Goal: Navigation & Orientation: Find specific page/section

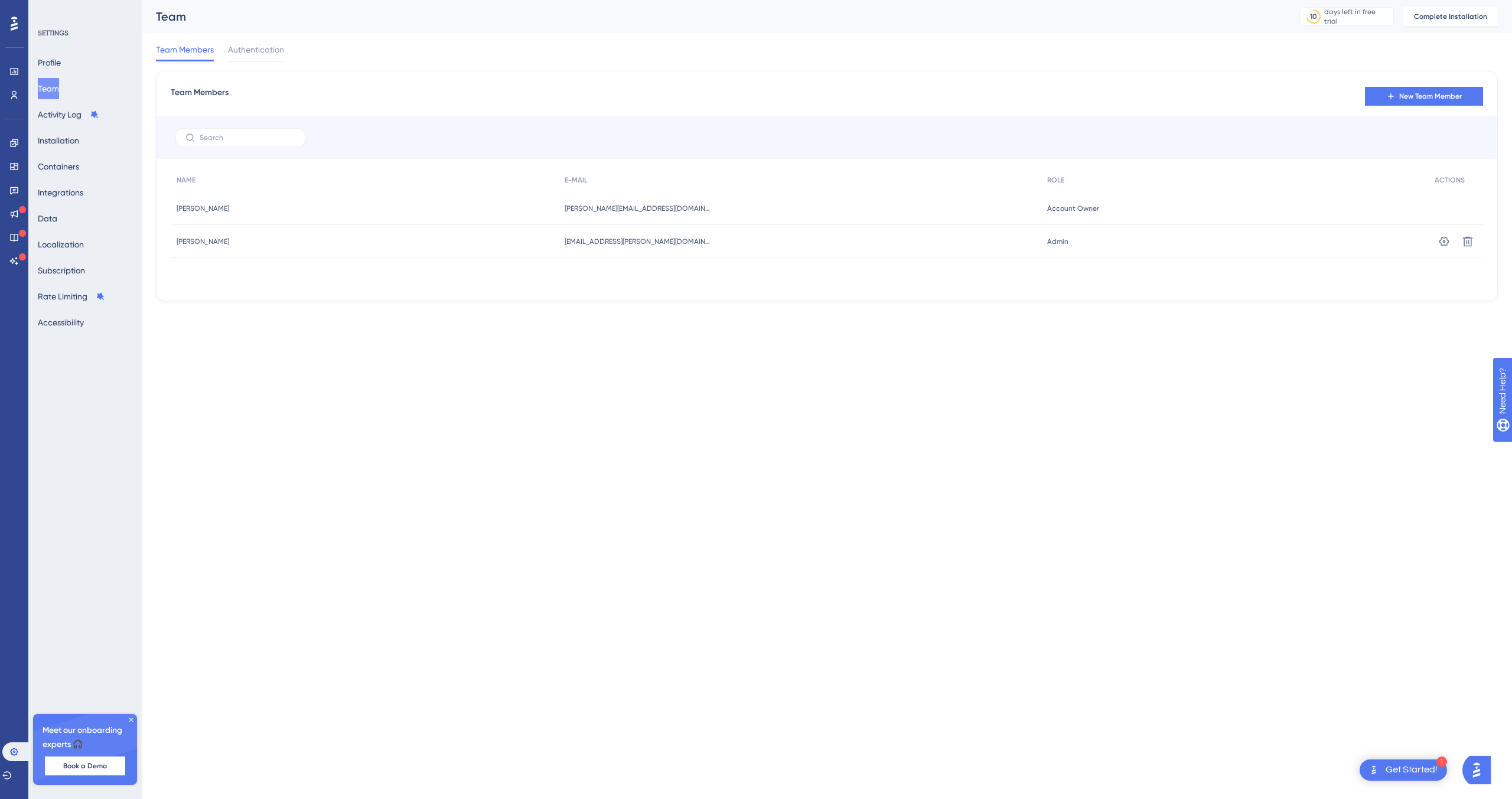
click at [17, 25] on icon at bounding box center [14, 24] width 7 height 15
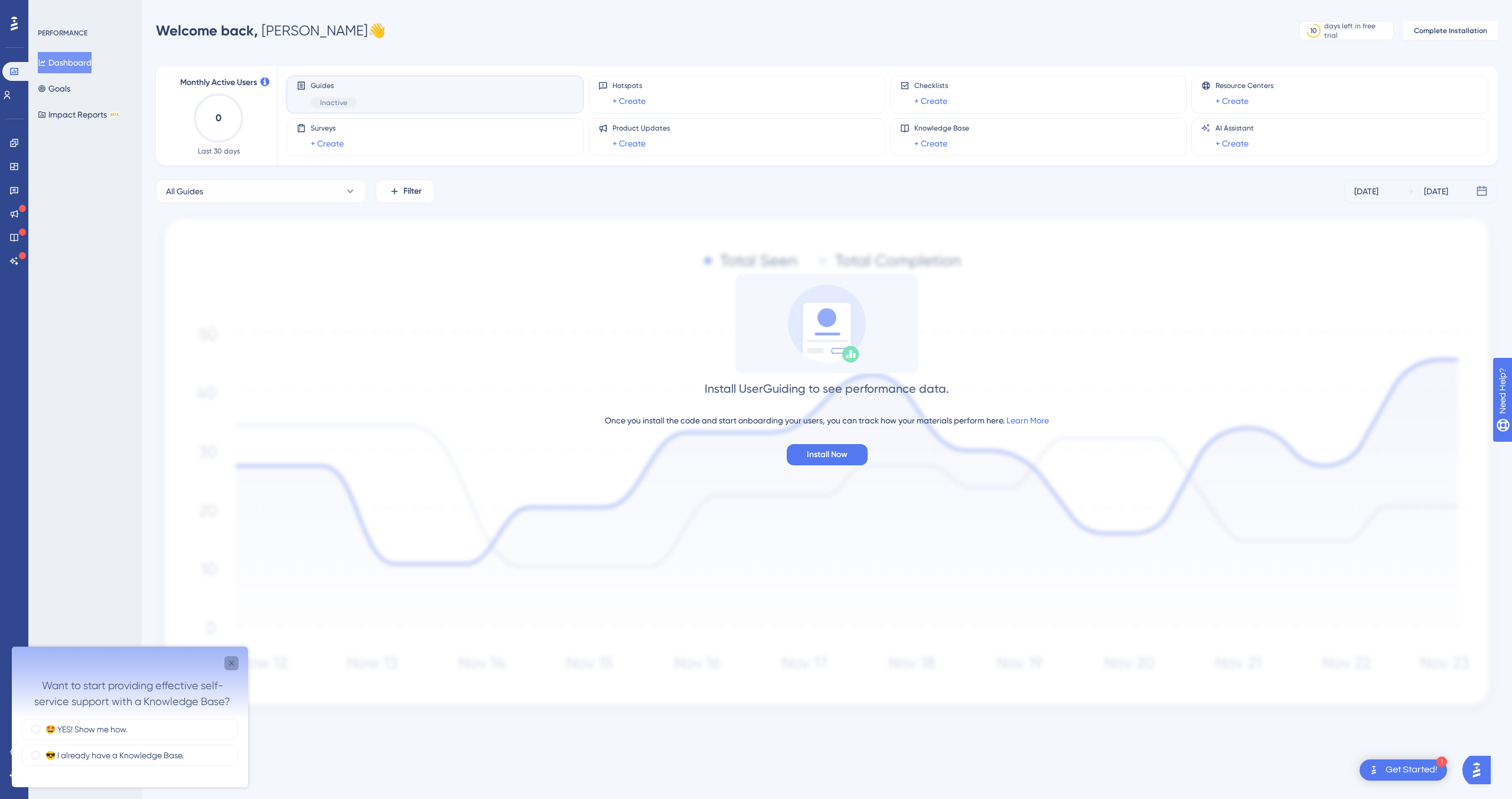
click at [234, 657] on div "Close survey" at bounding box center [231, 663] width 14 height 14
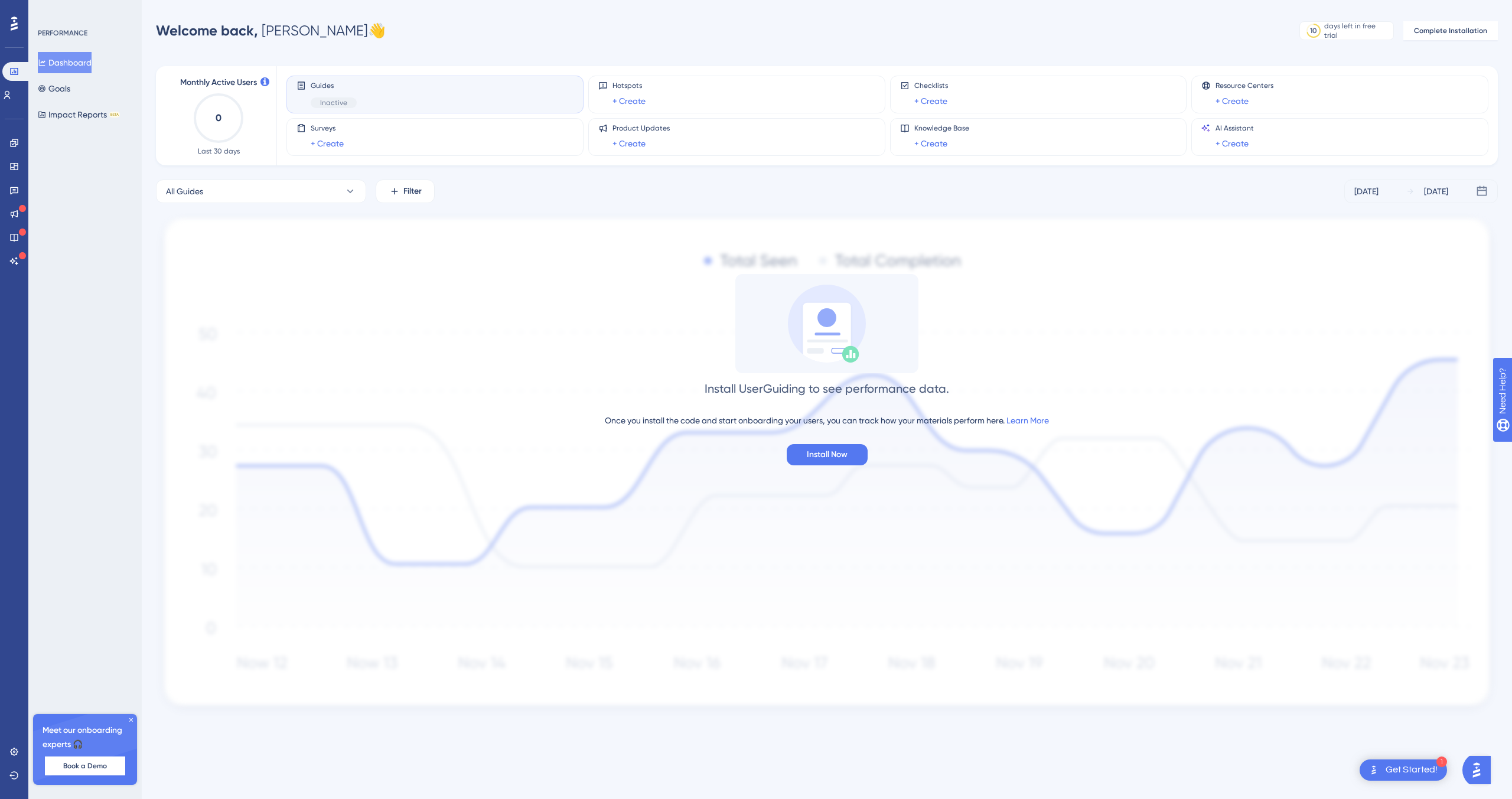
click at [403, 95] on div "Guides Inactive" at bounding box center [434, 94] width 277 height 27
click at [339, 101] on span "Inactive" at bounding box center [333, 103] width 27 height 10
click at [344, 91] on div "Guides Inactive" at bounding box center [334, 94] width 46 height 27
click at [12, 89] on link at bounding box center [7, 95] width 10 height 19
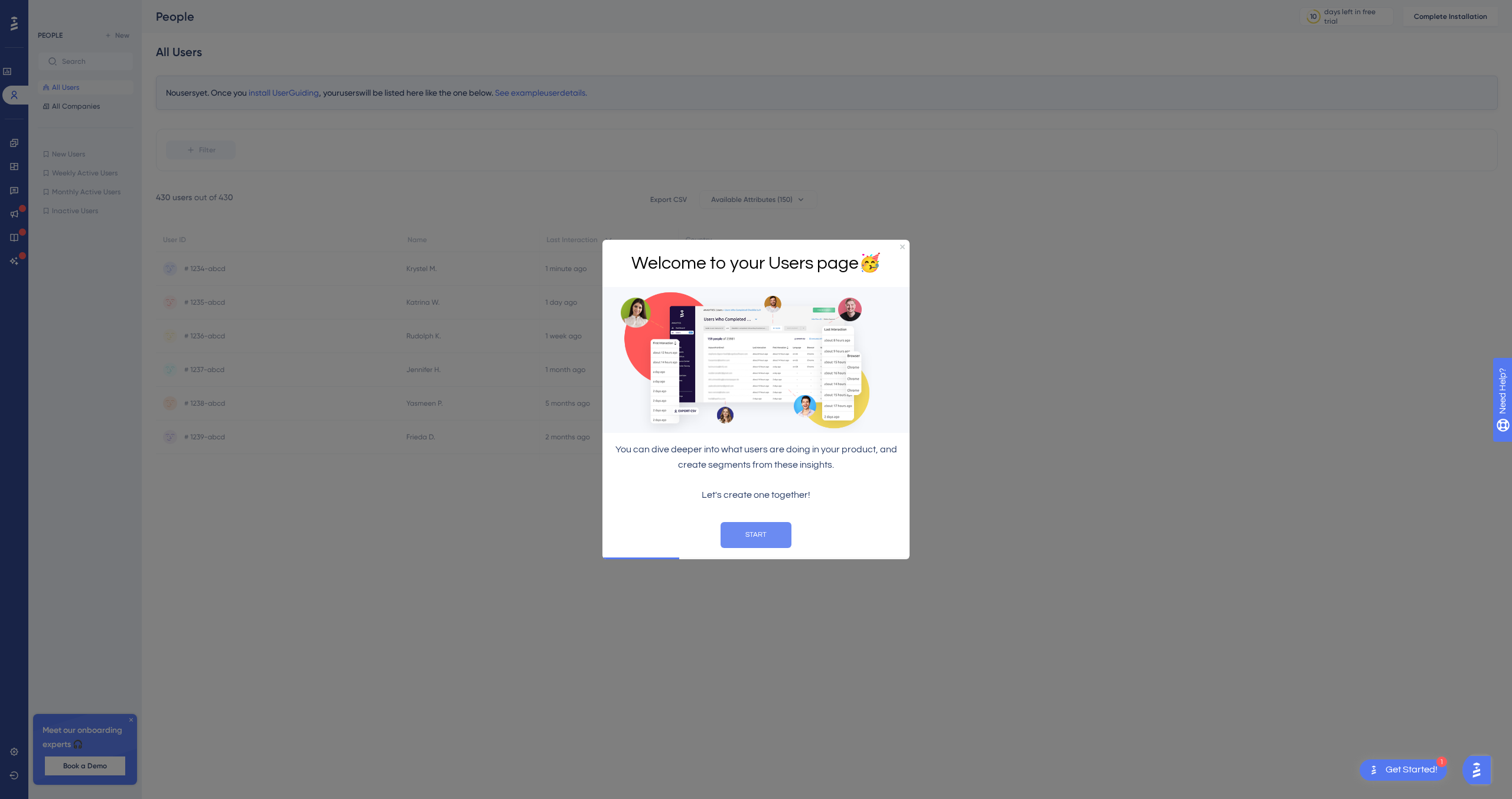
click at [756, 535] on button "START" at bounding box center [756, 534] width 71 height 26
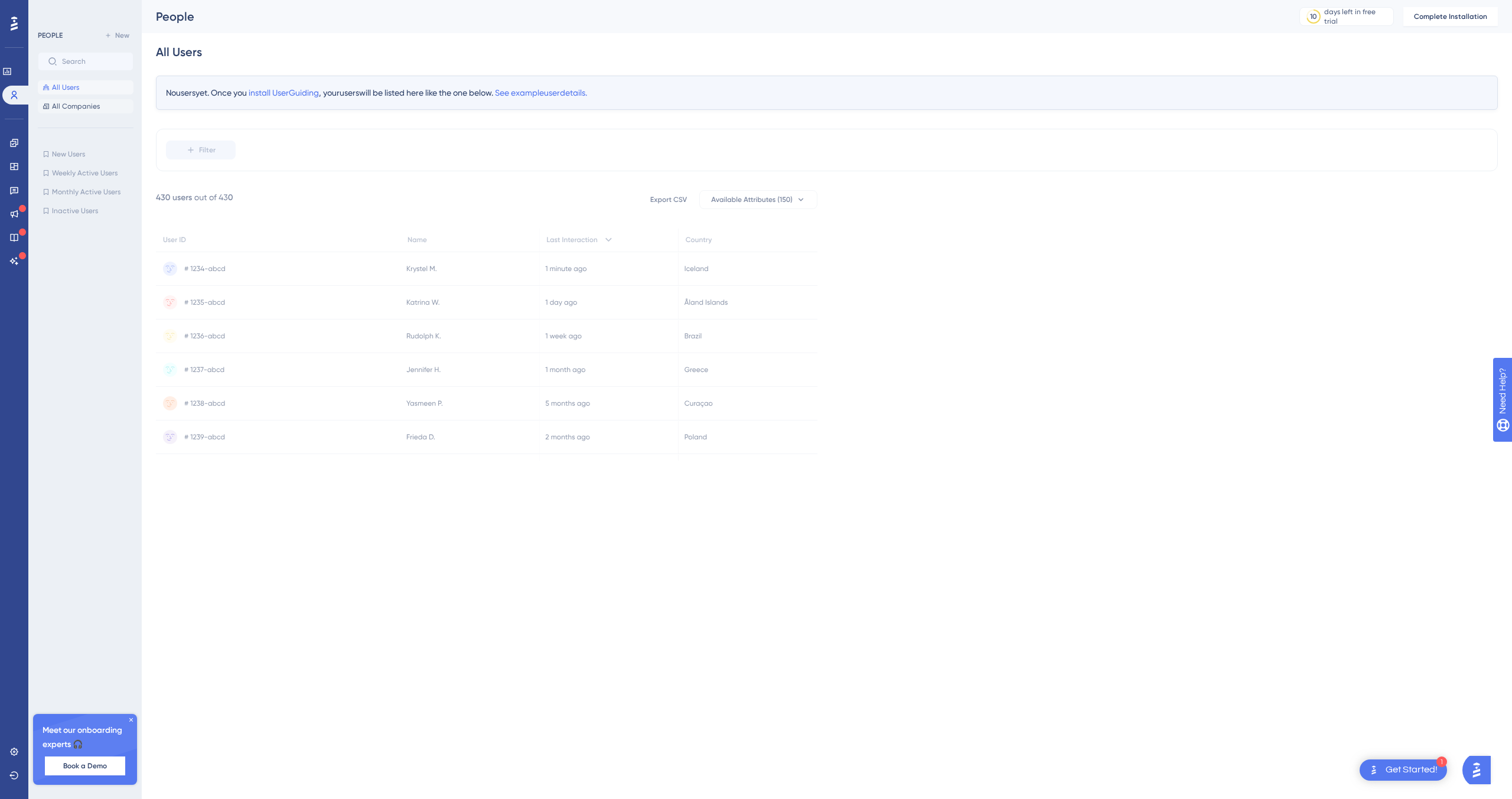
click at [77, 109] on span "All Companies" at bounding box center [75, 106] width 47 height 10
click at [75, 88] on span "All Users" at bounding box center [65, 87] width 27 height 10
click at [12, 72] on icon at bounding box center [7, 72] width 10 height 10
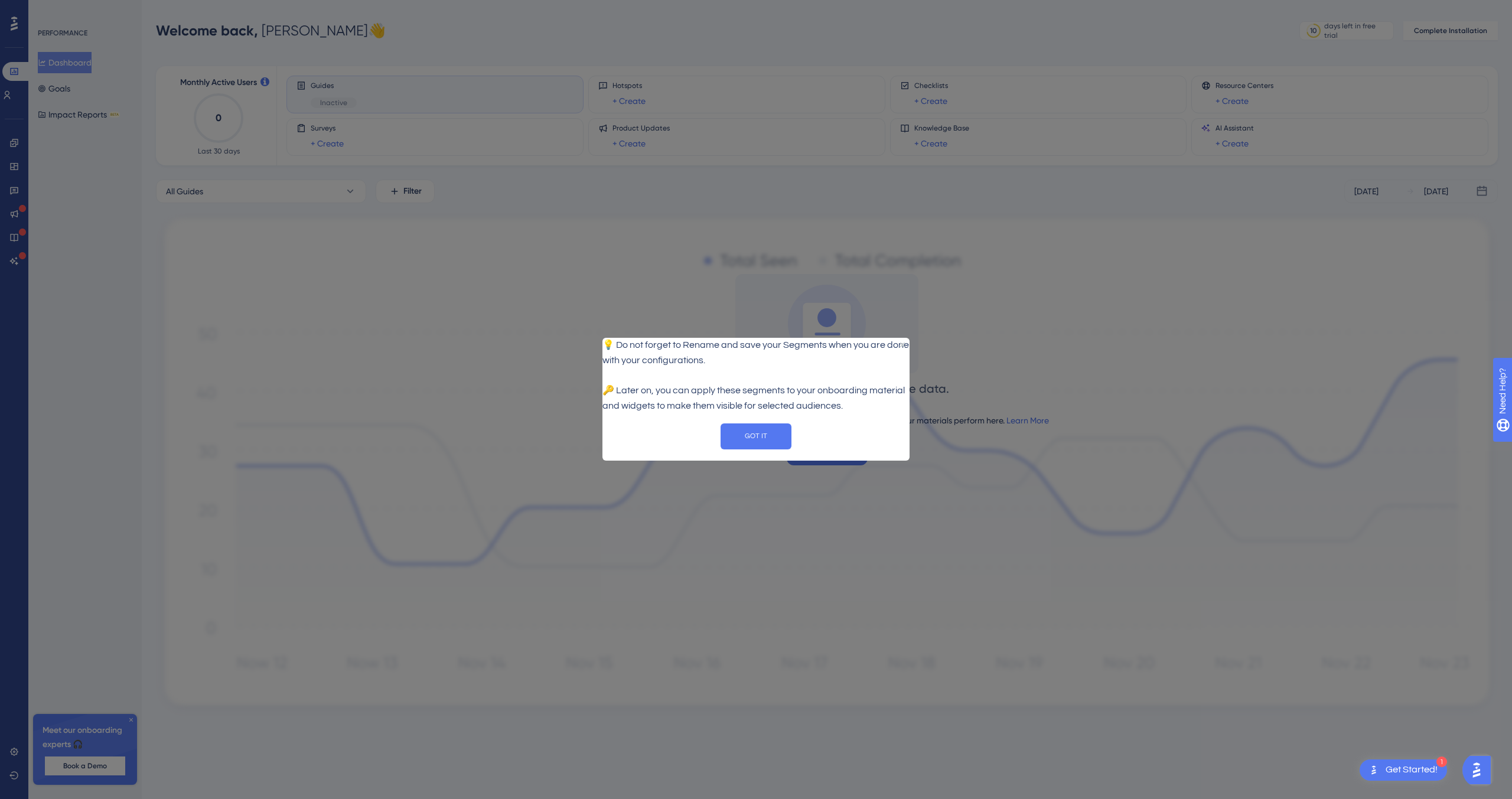
click at [728, 433] on div "GOT IT" at bounding box center [756, 437] width 307 height 45
click at [740, 438] on button "GOT IT" at bounding box center [756, 436] width 71 height 26
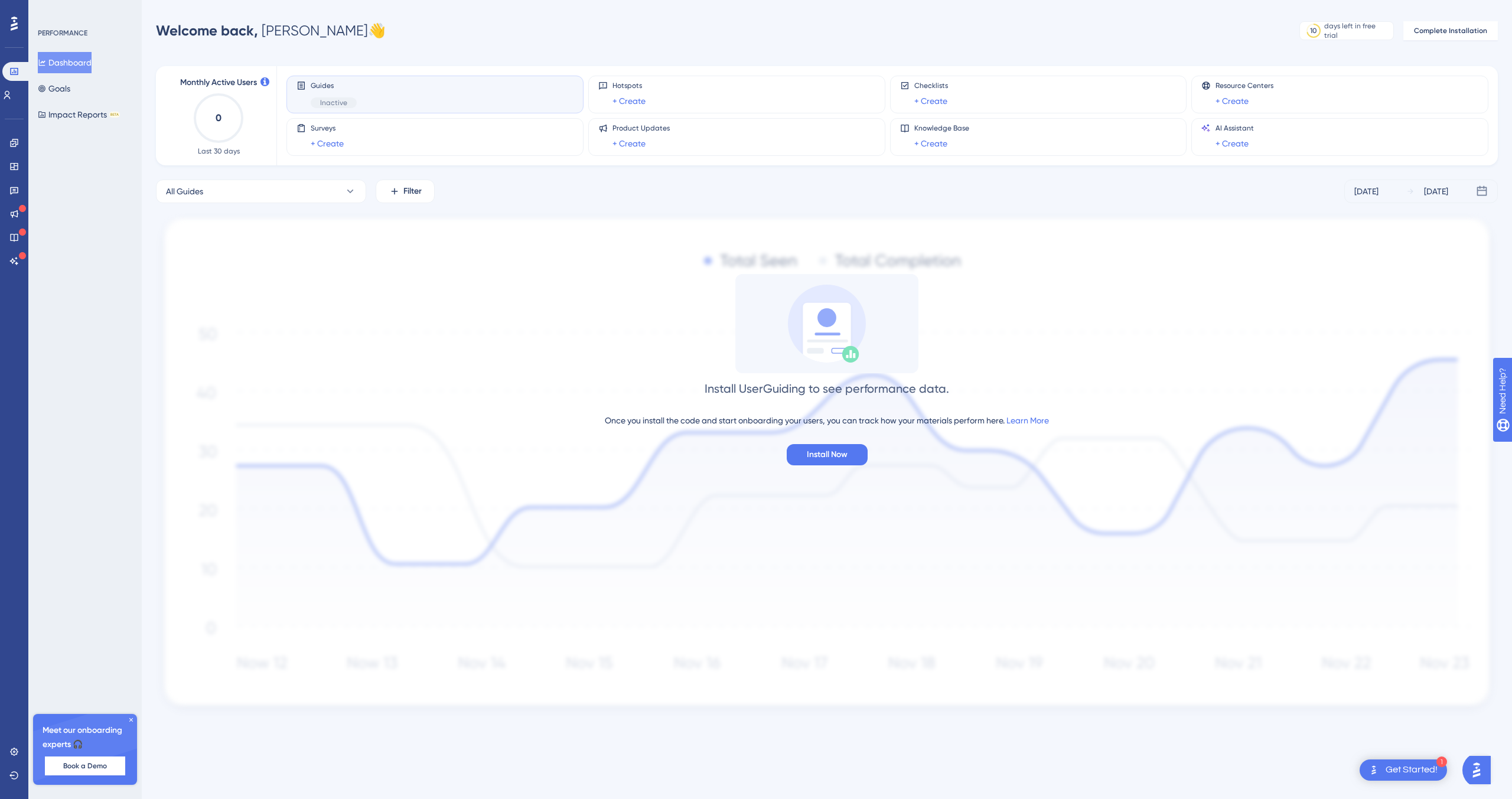
click at [15, 22] on icon at bounding box center [14, 24] width 7 height 14
click at [383, 93] on div "Guides Inactive" at bounding box center [434, 94] width 277 height 27
click at [132, 721] on icon at bounding box center [131, 720] width 7 height 7
click at [456, 41] on div "Welcome back, [PERSON_NAME] 👋 10 days left in free trial Click to see upgrade o…" at bounding box center [826, 31] width 1342 height 24
click at [483, 82] on div "Guides Inactive" at bounding box center [434, 94] width 277 height 27
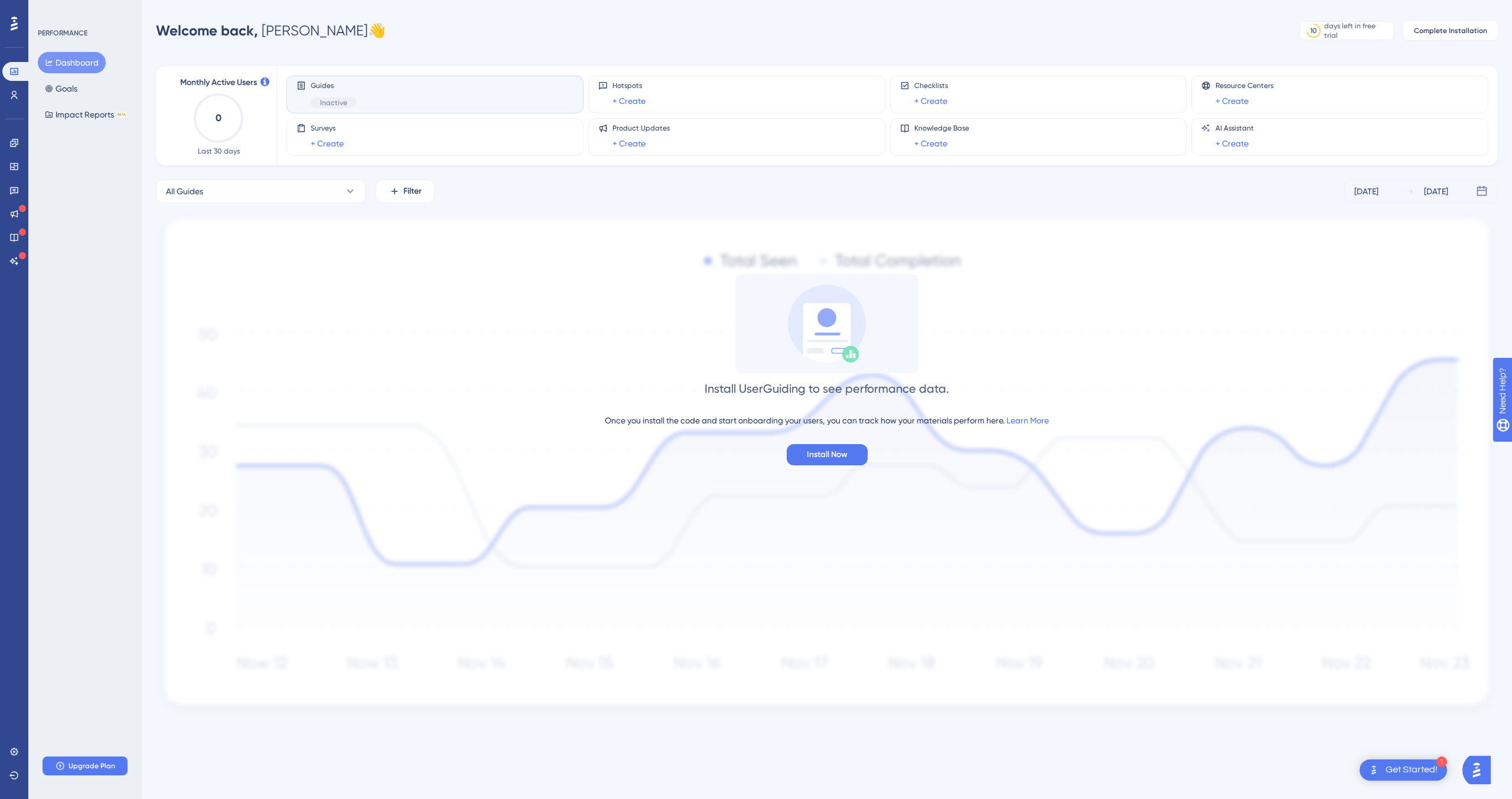
click at [340, 98] on div "Inactive" at bounding box center [334, 103] width 46 height 10
drag, startPoint x: 330, startPoint y: 101, endPoint x: 321, endPoint y: 95, distance: 10.8
click at [332, 102] on div "Guides Inactive" at bounding box center [334, 94] width 46 height 27
click at [239, 83] on span "Monthly Active Users" at bounding box center [219, 82] width 77 height 14
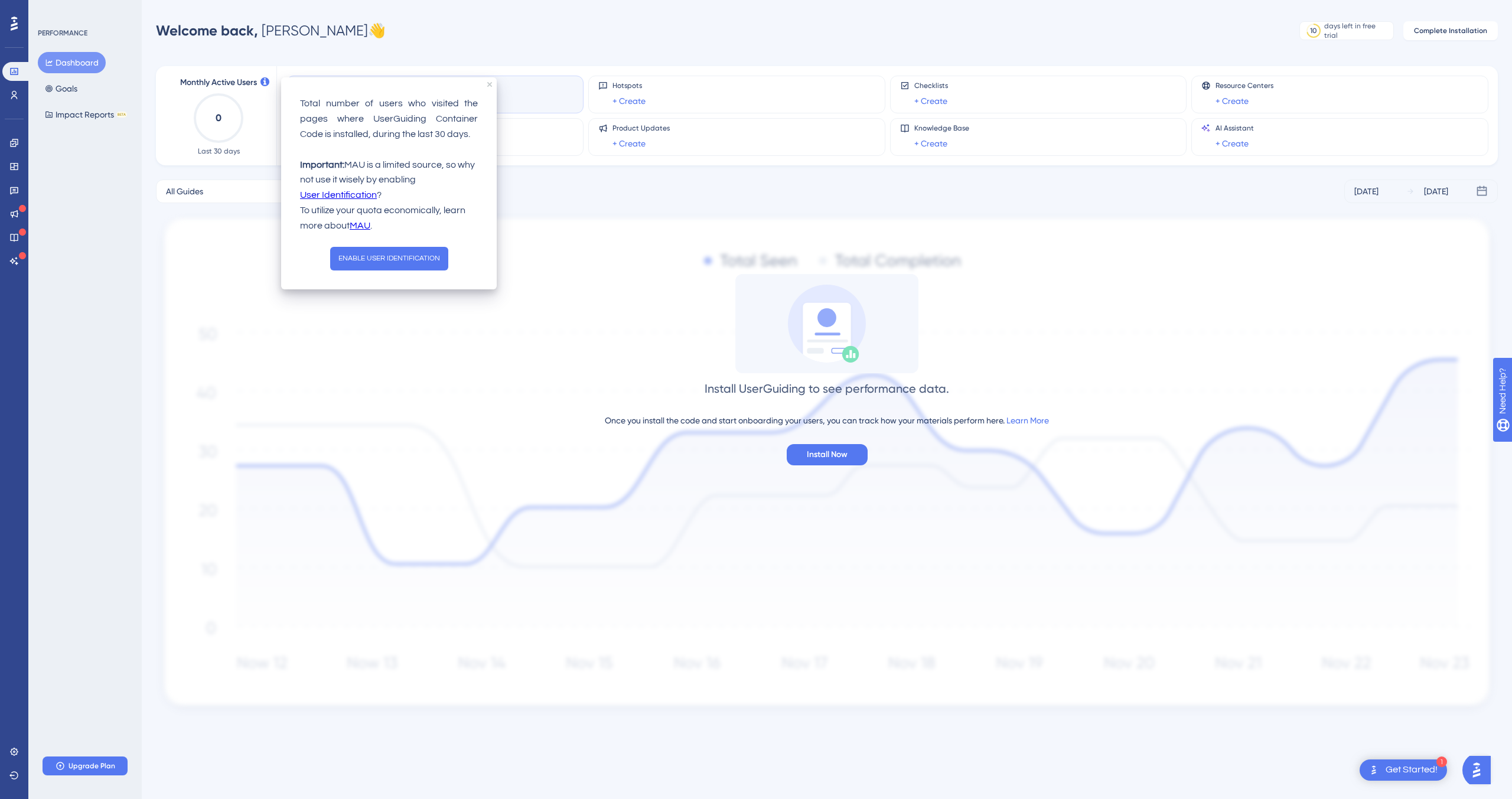
click at [519, 96] on div "Guides Inactive" at bounding box center [434, 94] width 277 height 27
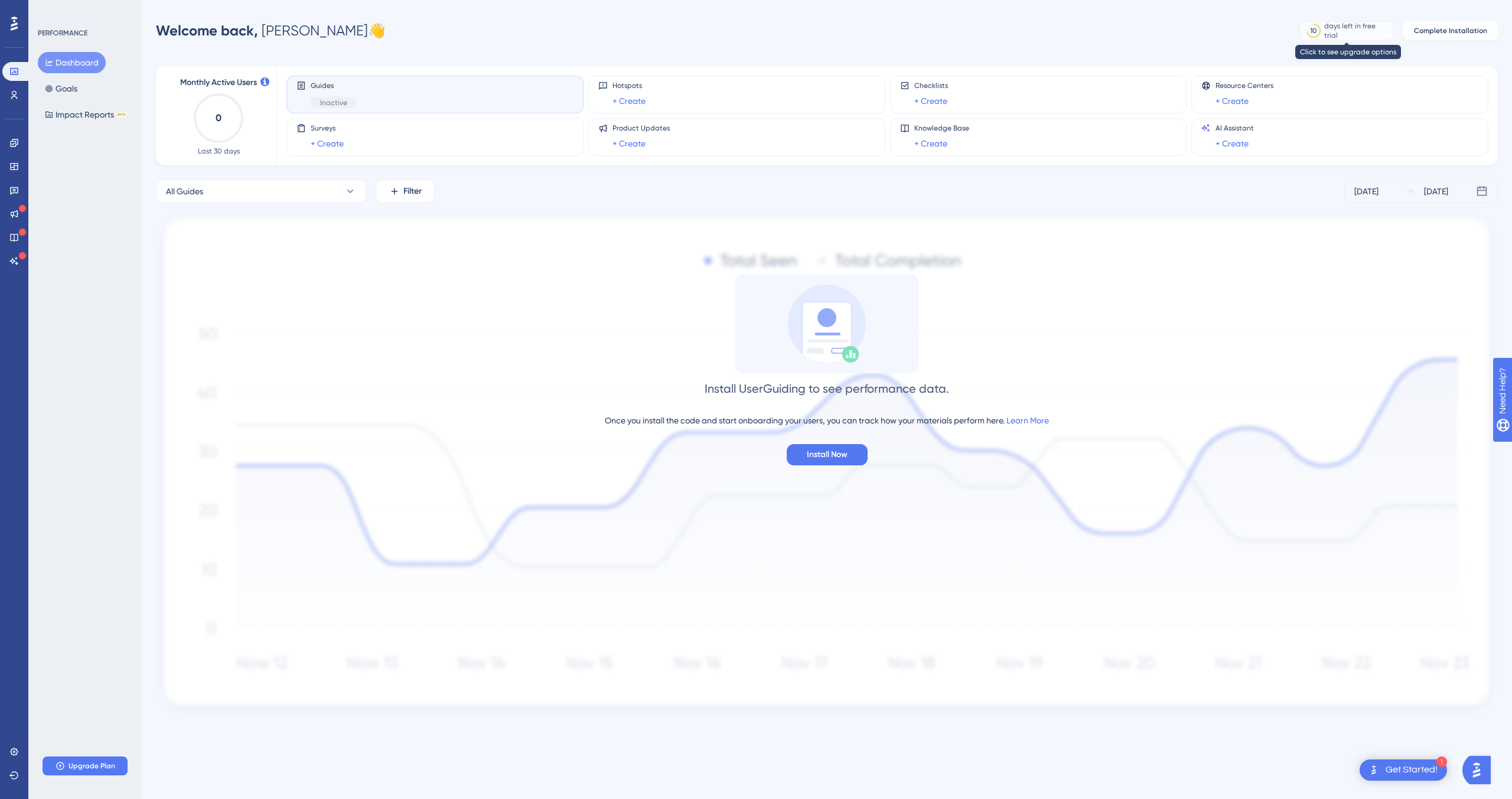
click at [1365, 27] on div "days left in free trial" at bounding box center [1357, 30] width 66 height 19
click at [1443, 37] on button "Complete Installation" at bounding box center [1450, 30] width 94 height 19
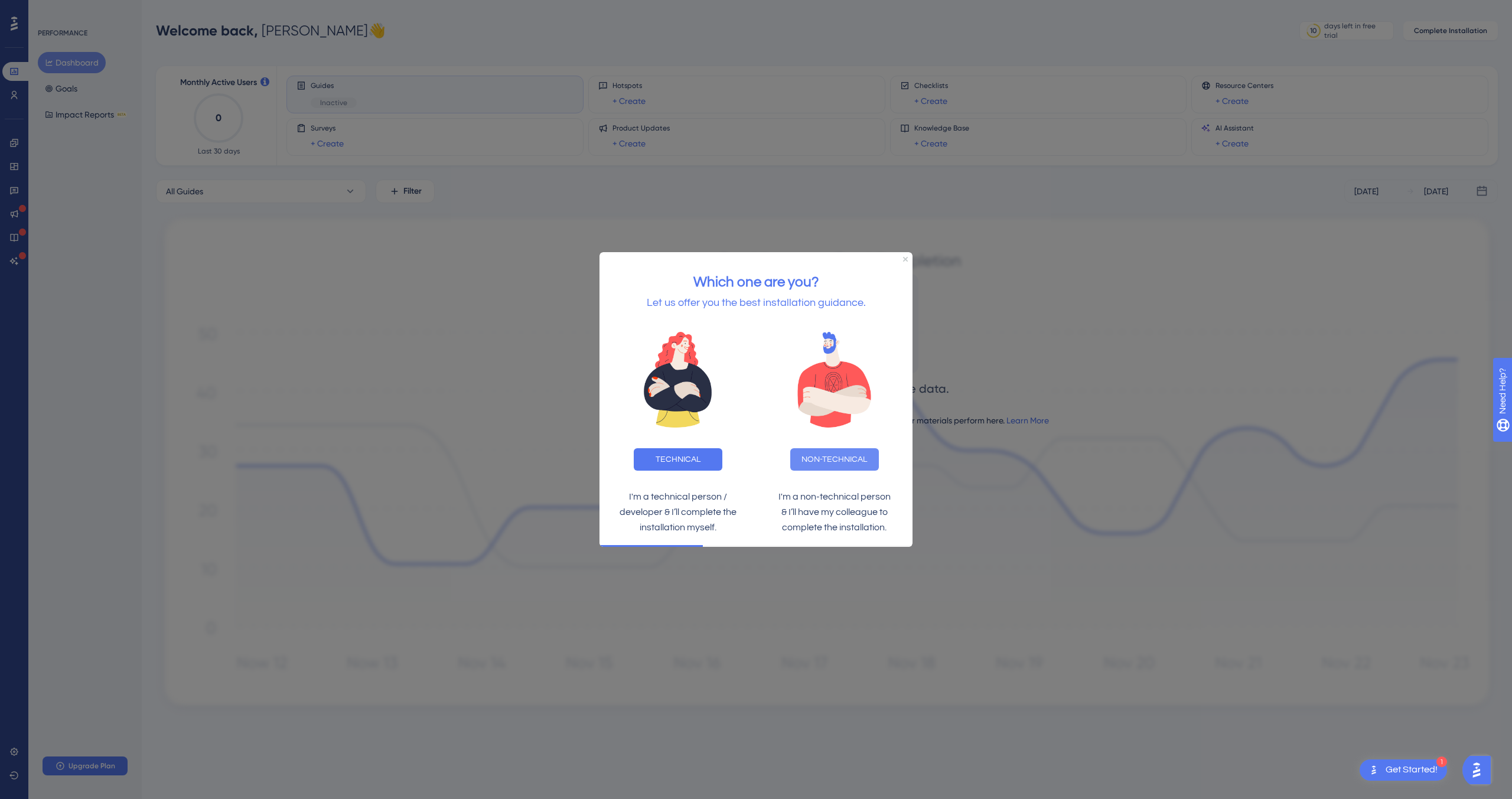
click at [839, 461] on button "NON-TECHNICAL" at bounding box center [834, 460] width 89 height 22
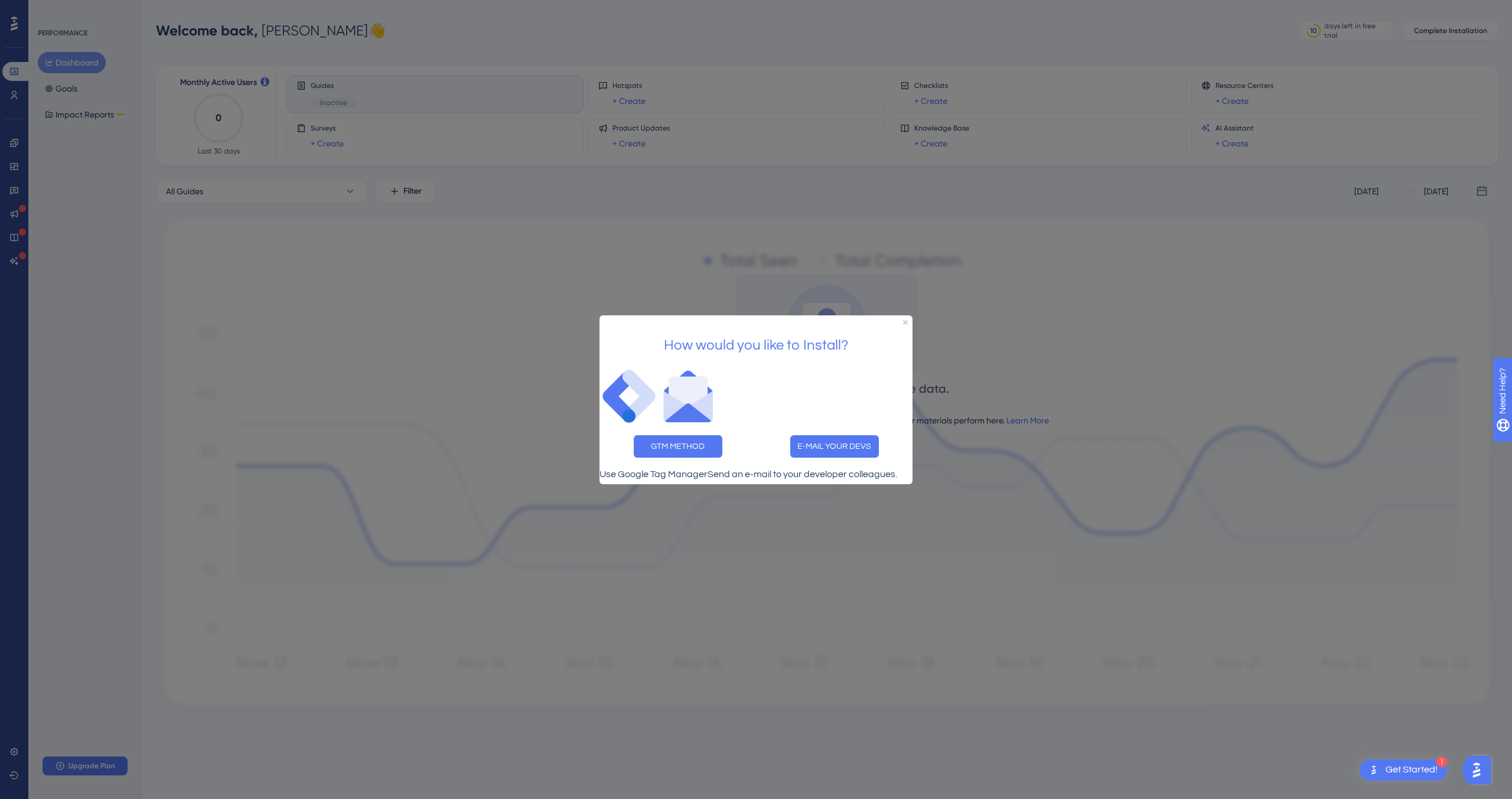
click at [1025, 440] on div at bounding box center [756, 400] width 1512 height 799
click at [840, 482] on p "Send an e-mail to your developer colleagues." at bounding box center [802, 474] width 189 height 15
click at [454, 122] on div at bounding box center [756, 400] width 1512 height 799
click at [518, 406] on div at bounding box center [756, 400] width 1512 height 799
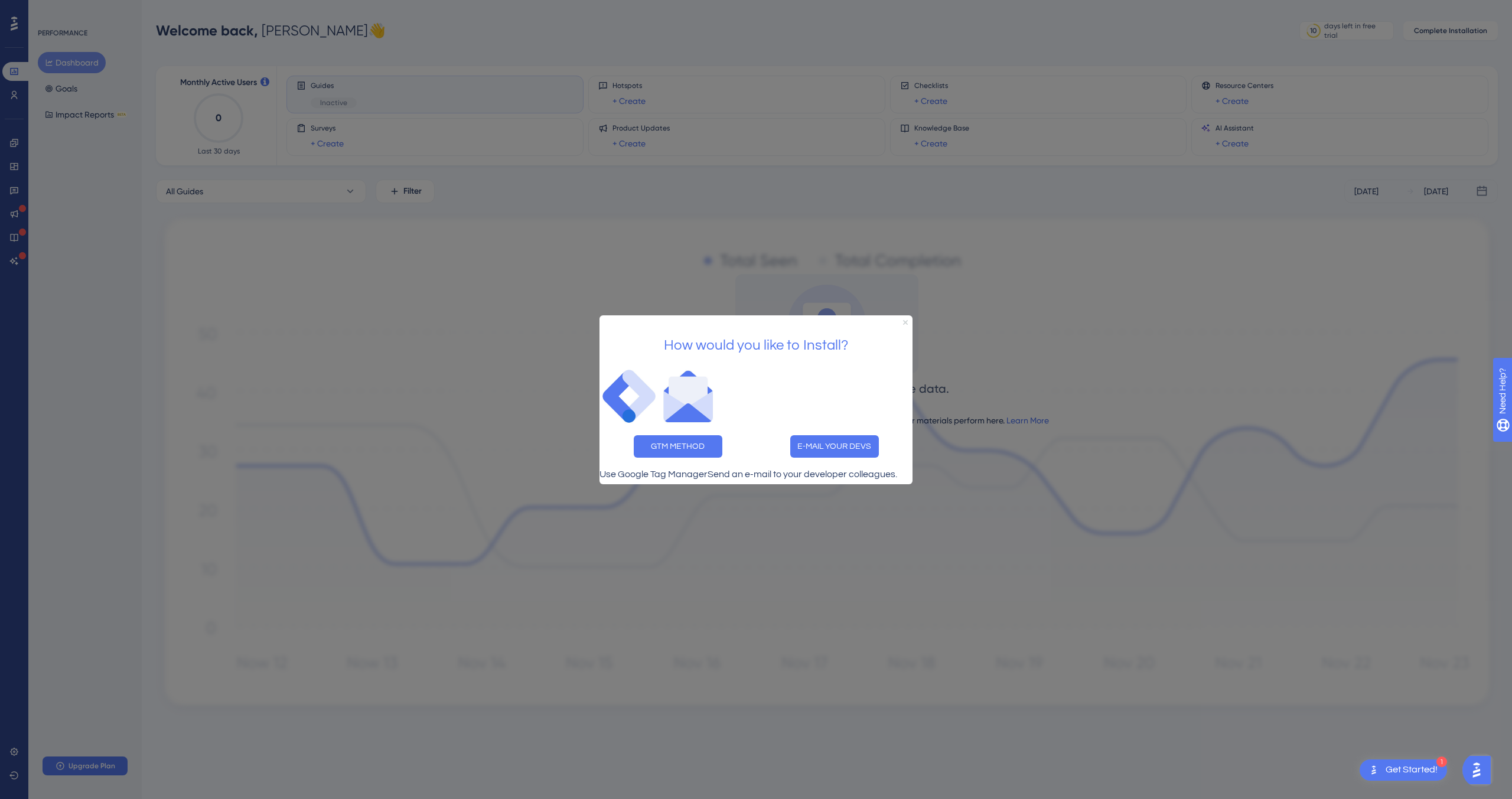
click at [907, 319] on icon "Close Preview" at bounding box center [905, 321] width 5 height 5
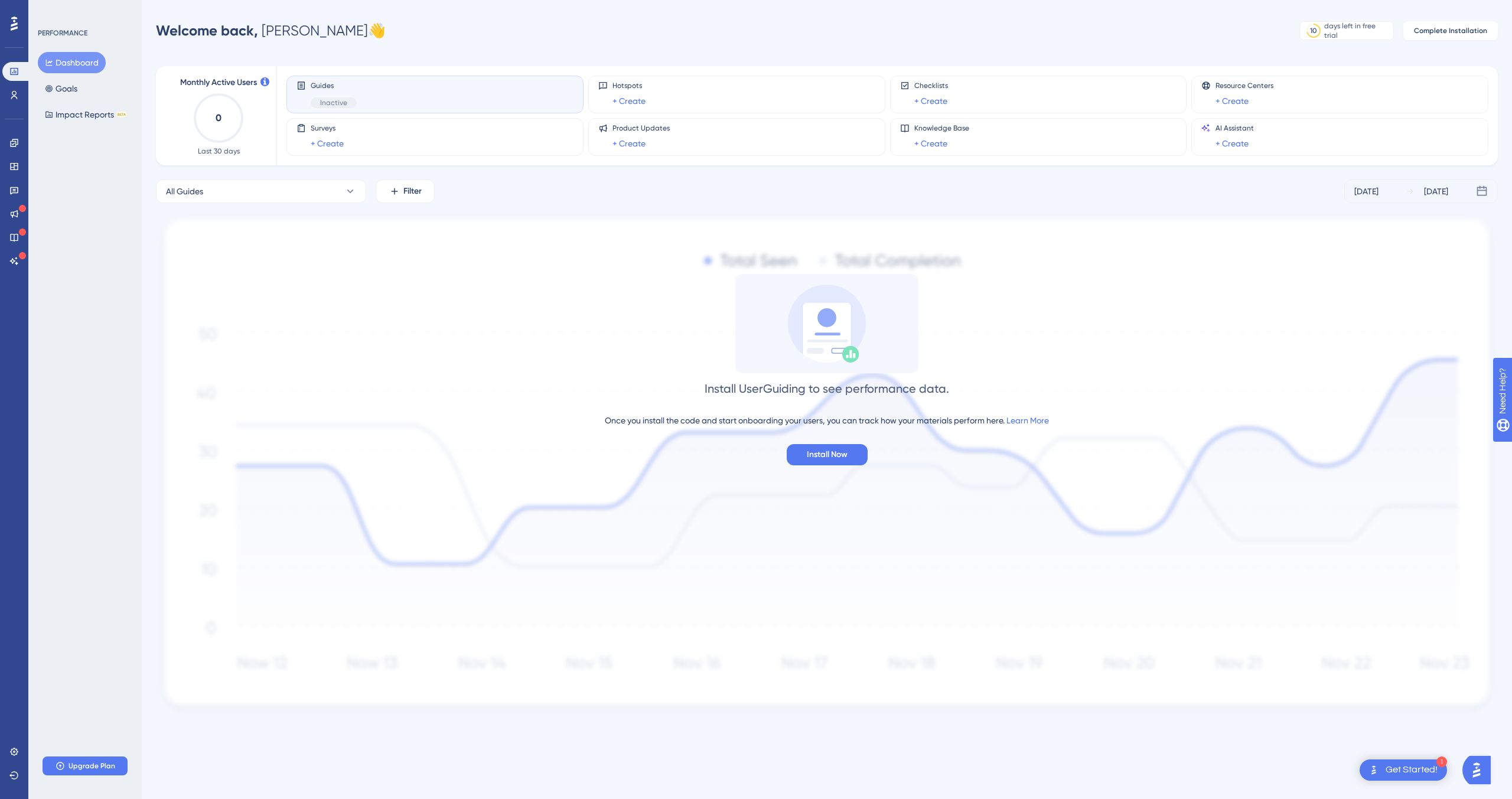
click at [365, 105] on div "Guides Inactive" at bounding box center [434, 94] width 277 height 27
click at [342, 189] on button "All Guides" at bounding box center [260, 191] width 210 height 24
click at [342, 188] on button "All Guides" at bounding box center [260, 191] width 210 height 24
click at [340, 186] on button "All Guides" at bounding box center [260, 191] width 210 height 24
click at [211, 309] on span "EasyDMARC Domains Onboarding" at bounding box center [225, 311] width 103 height 14
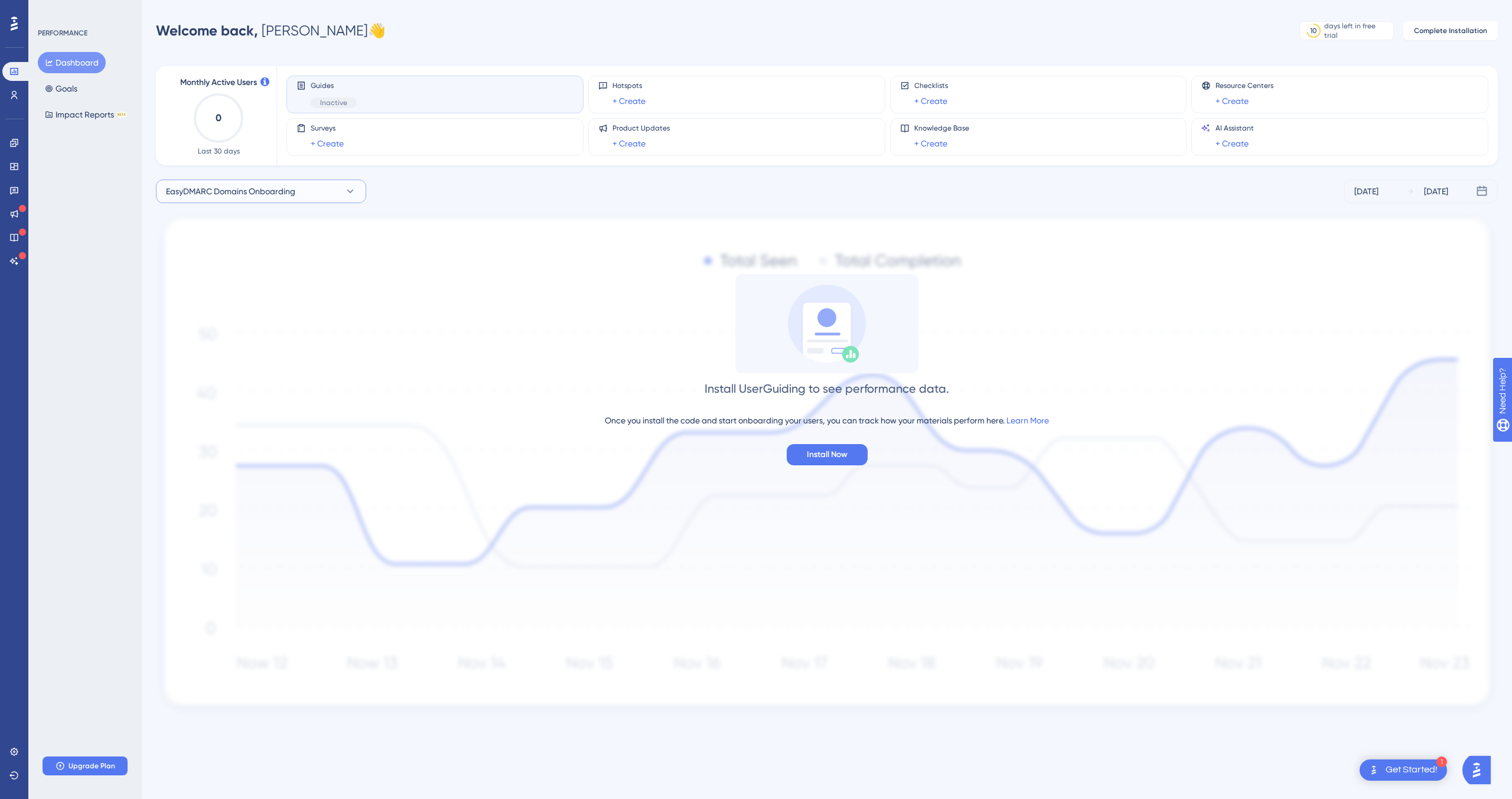
click at [326, 189] on button "EasyDMARC Domains Onboarding" at bounding box center [260, 191] width 210 height 24
click at [444, 196] on div "EasyDMARC Domains Onboarding All Guides All Guides Domain Nested page Domain Ne…" at bounding box center [826, 191] width 1342 height 24
click at [14, 753] on icon at bounding box center [15, 752] width 10 height 10
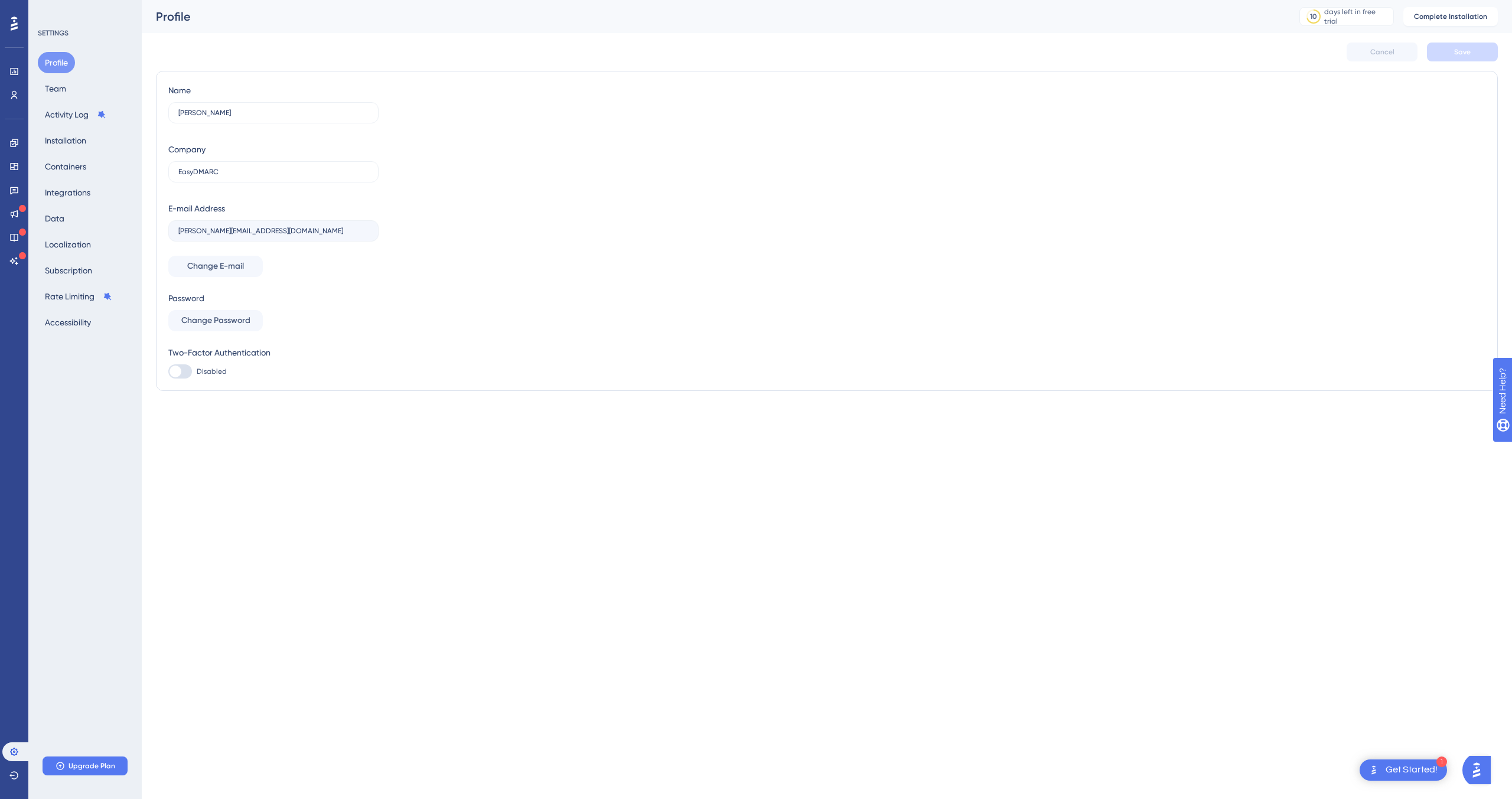
click at [175, 233] on label "[PERSON_NAME][EMAIL_ADDRESS][DOMAIN_NAME]" at bounding box center [273, 230] width 210 height 21
click at [17, 20] on icon at bounding box center [14, 24] width 7 height 15
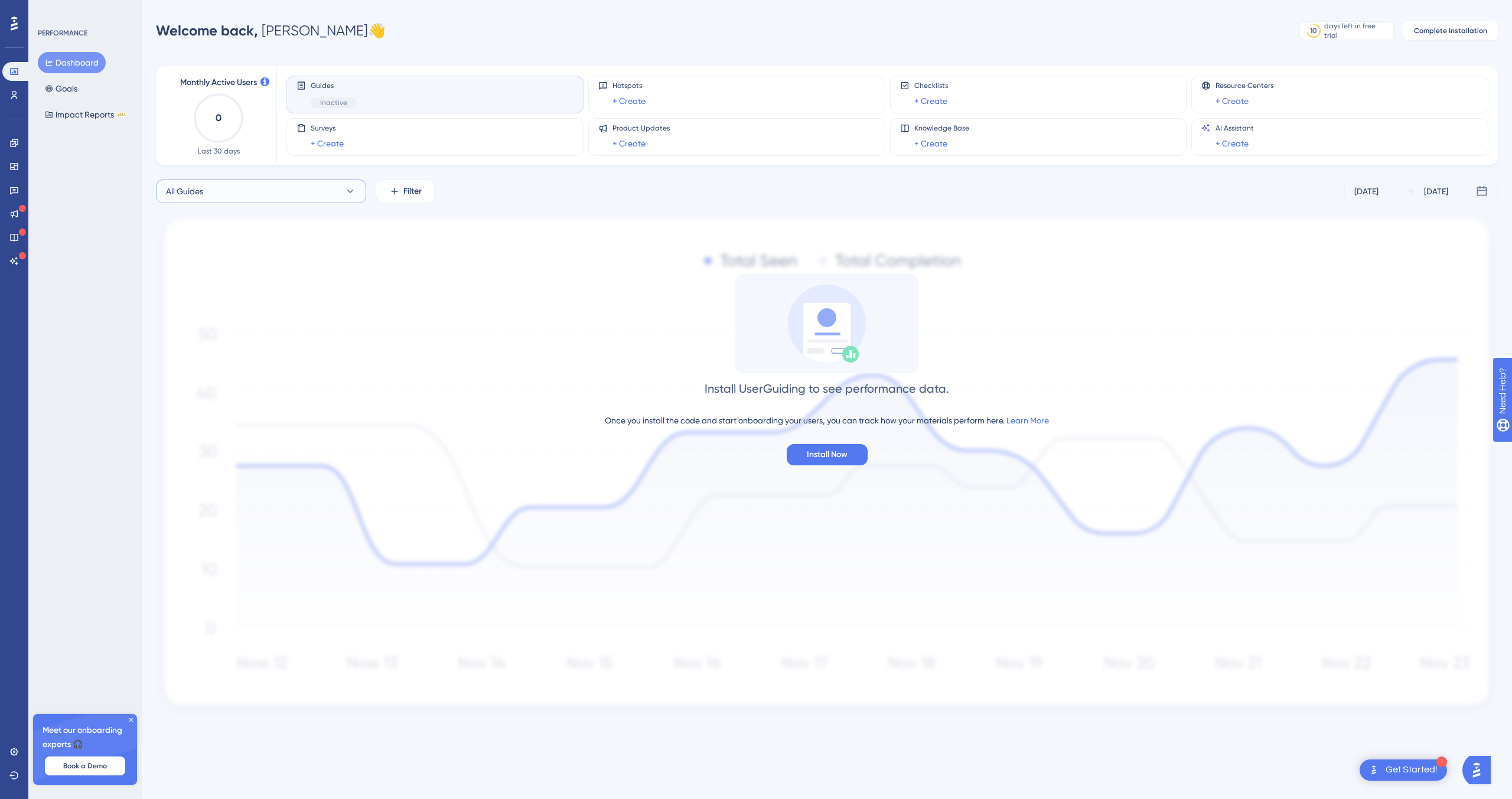
click at [300, 198] on button "All Guides" at bounding box center [260, 191] width 210 height 24
click at [211, 307] on span "EasyDMARC Domains Onboarding" at bounding box center [225, 311] width 103 height 14
click at [328, 184] on button "EasyDMARC Domains Onboarding" at bounding box center [260, 191] width 210 height 24
click at [228, 293] on span "Domain Nested page" at bounding box center [213, 287] width 80 height 14
